Goal: Transaction & Acquisition: Subscribe to service/newsletter

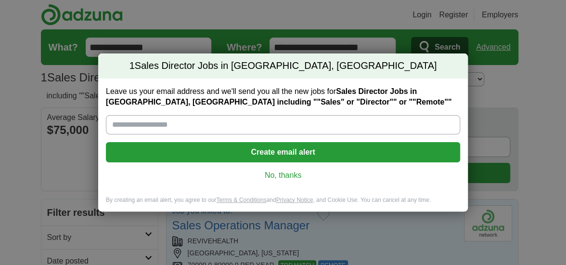
click at [279, 156] on button "Create email alert" at bounding box center [283, 152] width 354 height 20
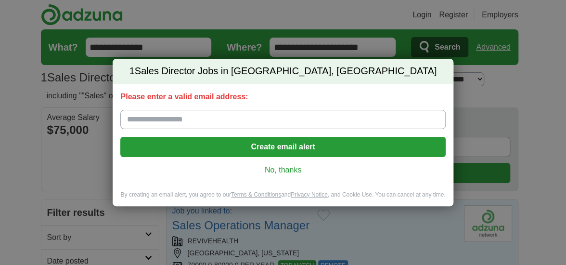
click at [211, 121] on input "Please enter a valid email address:" at bounding box center [282, 119] width 325 height 19
type input "**********"
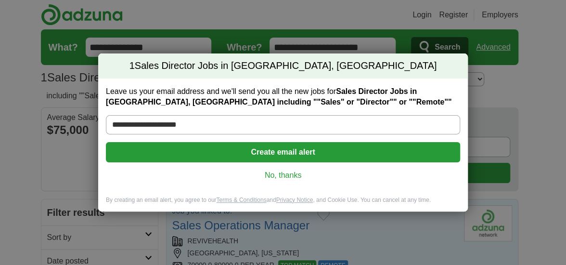
click at [284, 157] on button "Create email alert" at bounding box center [283, 152] width 354 height 20
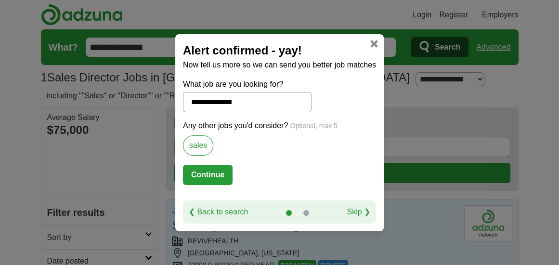
click at [204, 150] on label "sales" at bounding box center [198, 145] width 30 height 20
click at [216, 169] on button "Continue" at bounding box center [208, 175] width 50 height 20
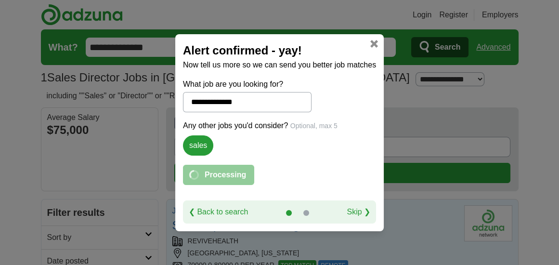
select select "**"
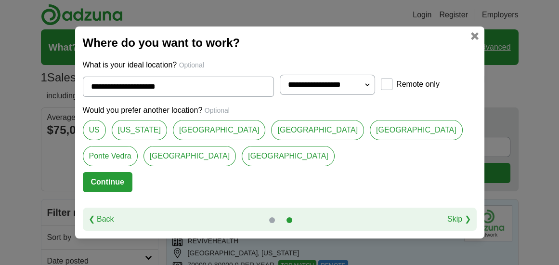
click at [271, 134] on link "Jacksonville Beach" at bounding box center [317, 130] width 93 height 20
type input "**********"
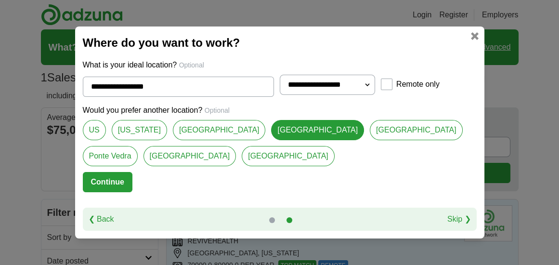
click at [119, 182] on button "Continue" at bounding box center [108, 182] width 50 height 20
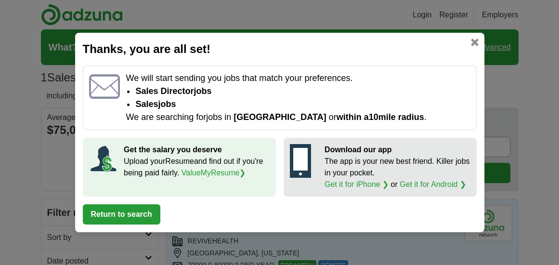
click at [139, 217] on button "Return to search" at bounding box center [122, 214] width 78 height 20
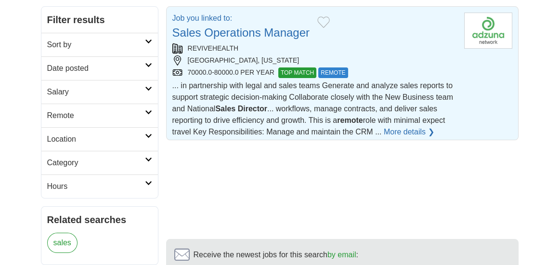
scroll to position [182, 0]
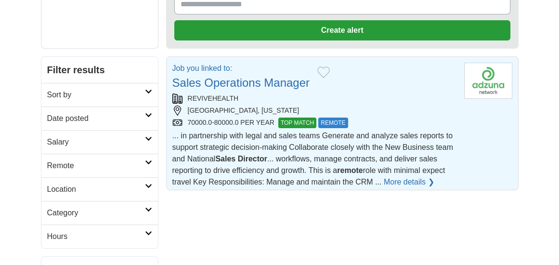
scroll to position [150, 0]
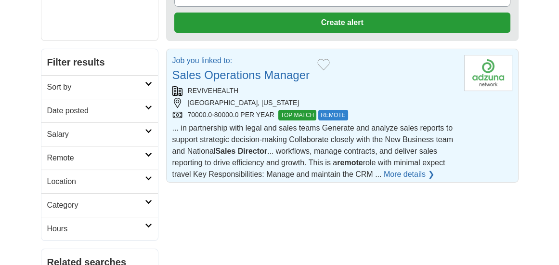
click at [404, 174] on link "More details ❯" at bounding box center [409, 175] width 51 height 12
click at [271, 73] on link "Sales Operations Manager" at bounding box center [241, 74] width 138 height 13
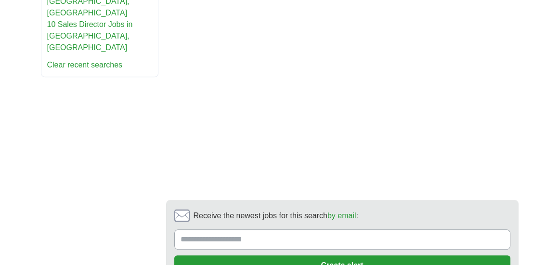
scroll to position [628, 0]
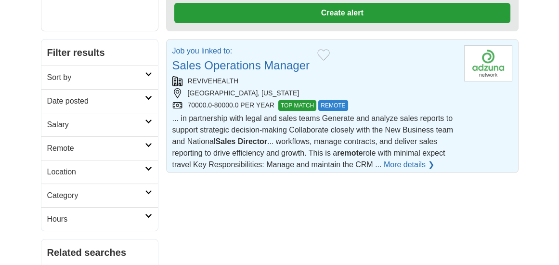
scroll to position [162, 0]
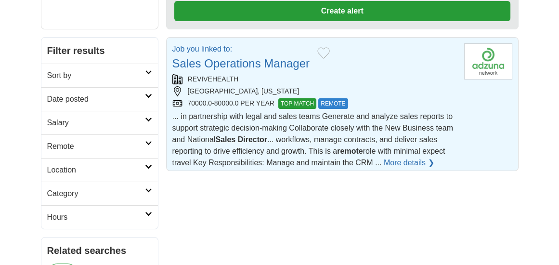
click at [241, 61] on link "Sales Operations Manager" at bounding box center [241, 63] width 138 height 13
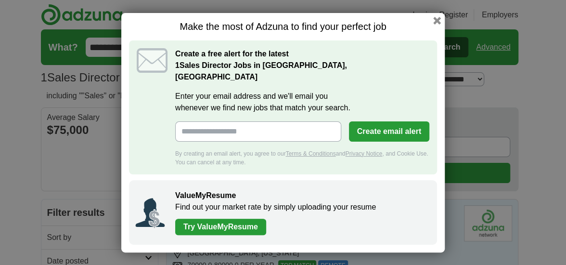
click at [262, 124] on input "Enter your email address and we'll email you whenever we find new jobs that mat…" at bounding box center [258, 131] width 166 height 20
type input "**********"
click at [212, 220] on link "Try ValueMyResume" at bounding box center [220, 227] width 91 height 16
